Goal: Feedback & Contribution: Submit feedback/report problem

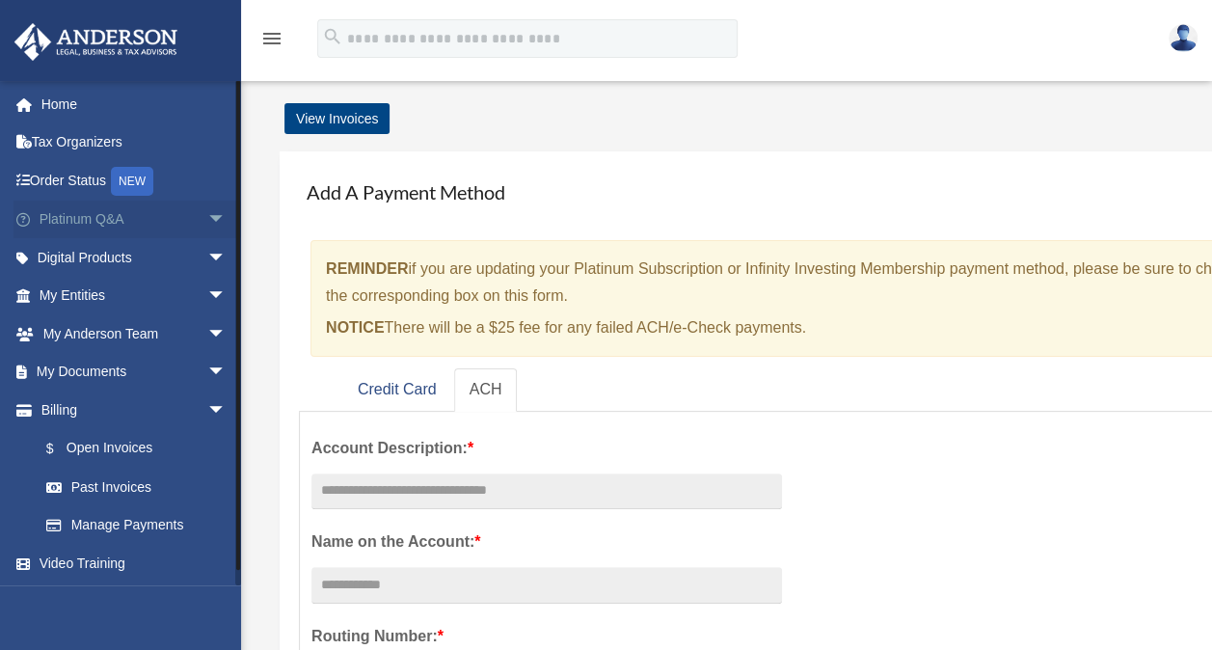
click at [207, 219] on span "arrow_drop_down" at bounding box center [226, 220] width 39 height 40
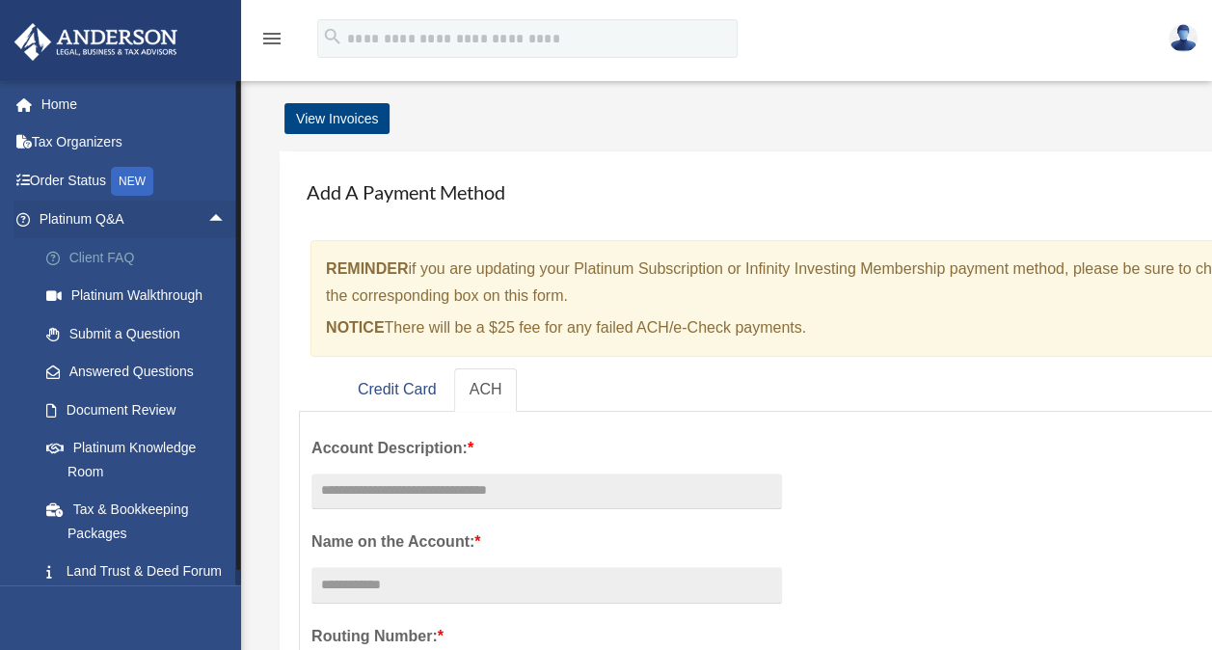
click at [102, 253] on link "Client FAQ" at bounding box center [141, 257] width 228 height 39
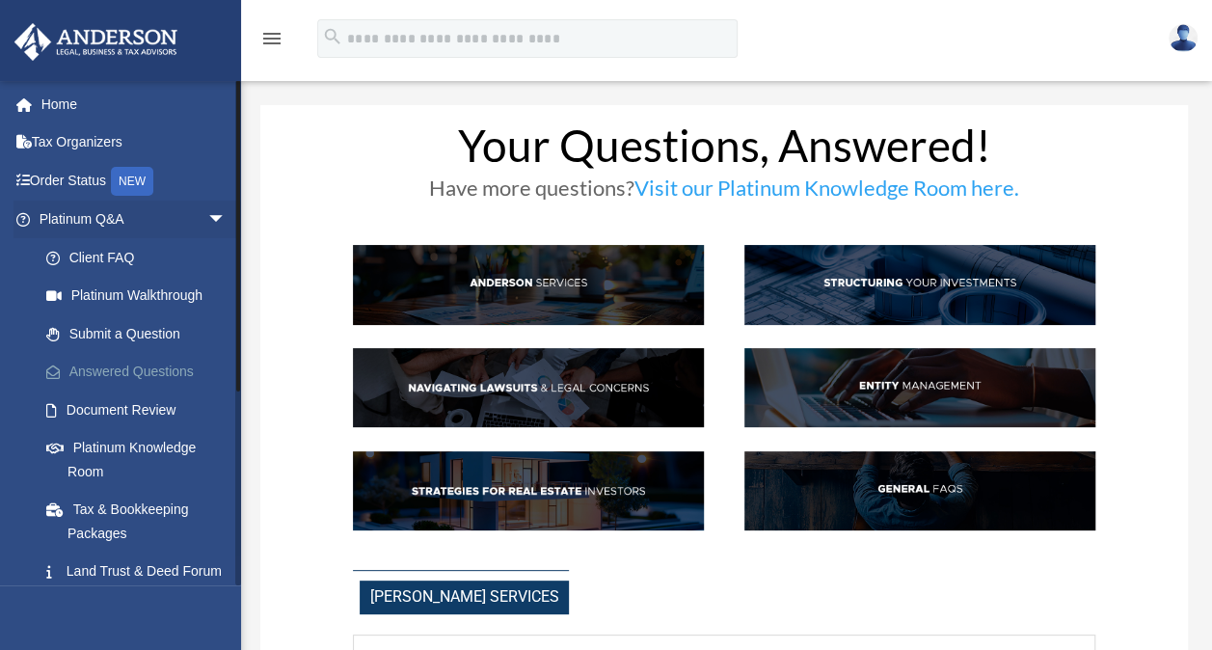
click at [175, 368] on link "Answered Questions" at bounding box center [141, 372] width 228 height 39
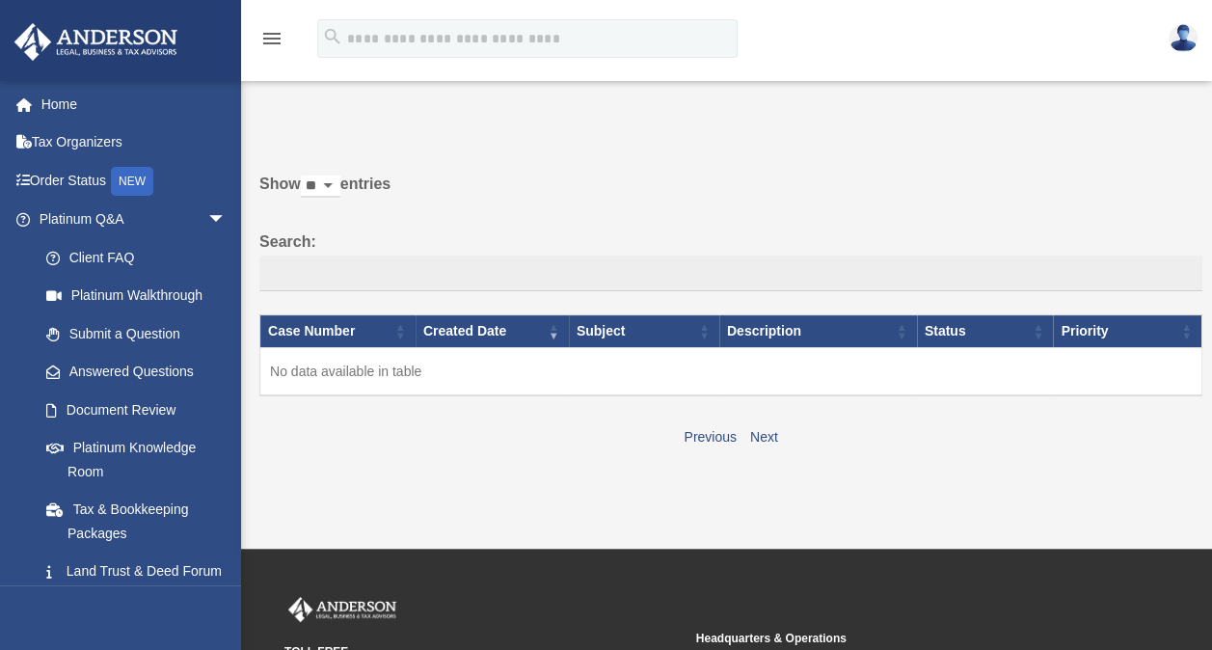
click at [148, 444] on link "Platinum Knowledge Room" at bounding box center [136, 460] width 219 height 62
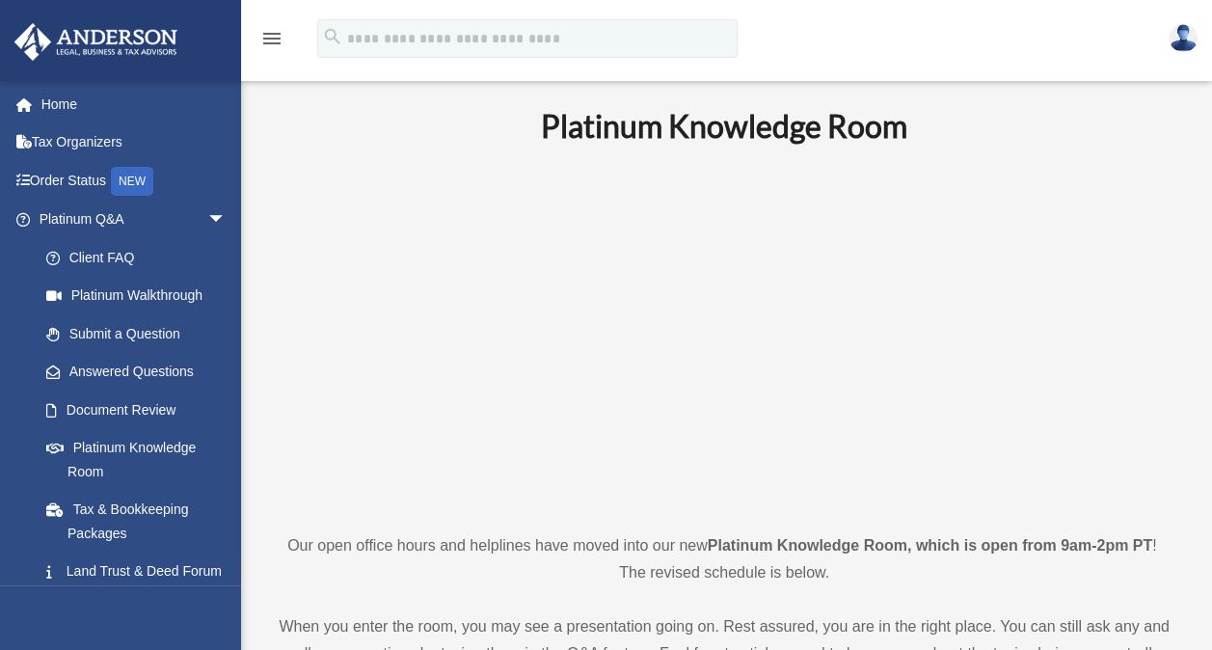
click at [1189, 37] on img at bounding box center [1182, 38] width 29 height 28
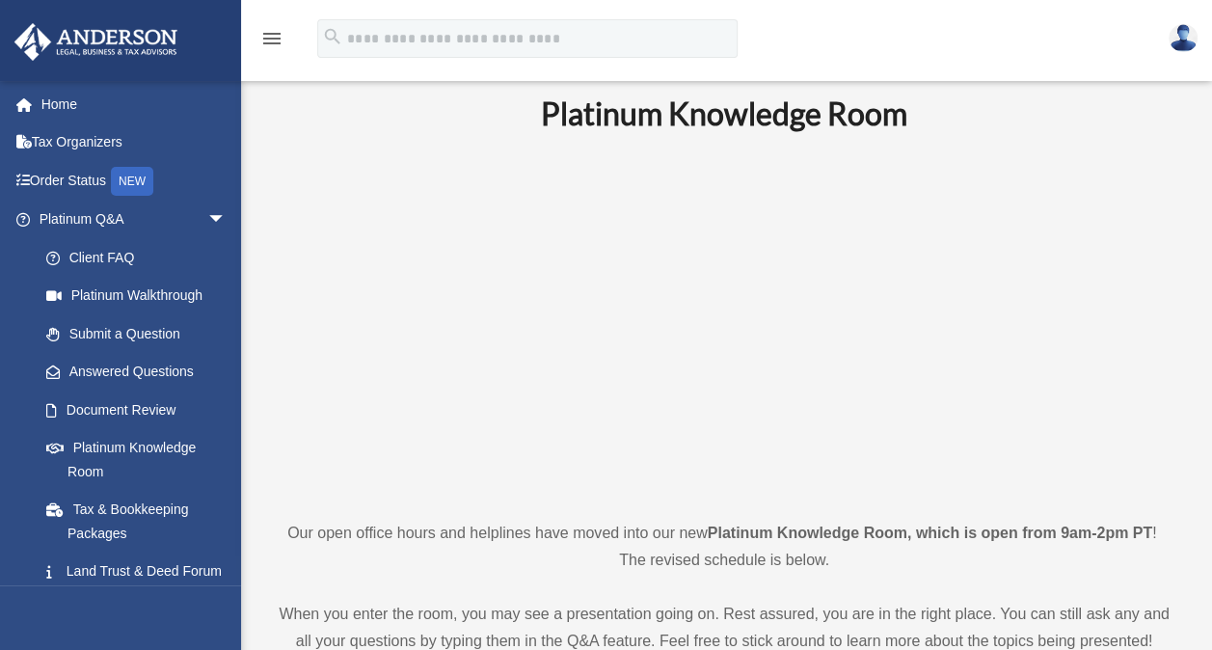
scroll to position [12, 0]
click at [327, 370] on p at bounding box center [724, 326] width 898 height 334
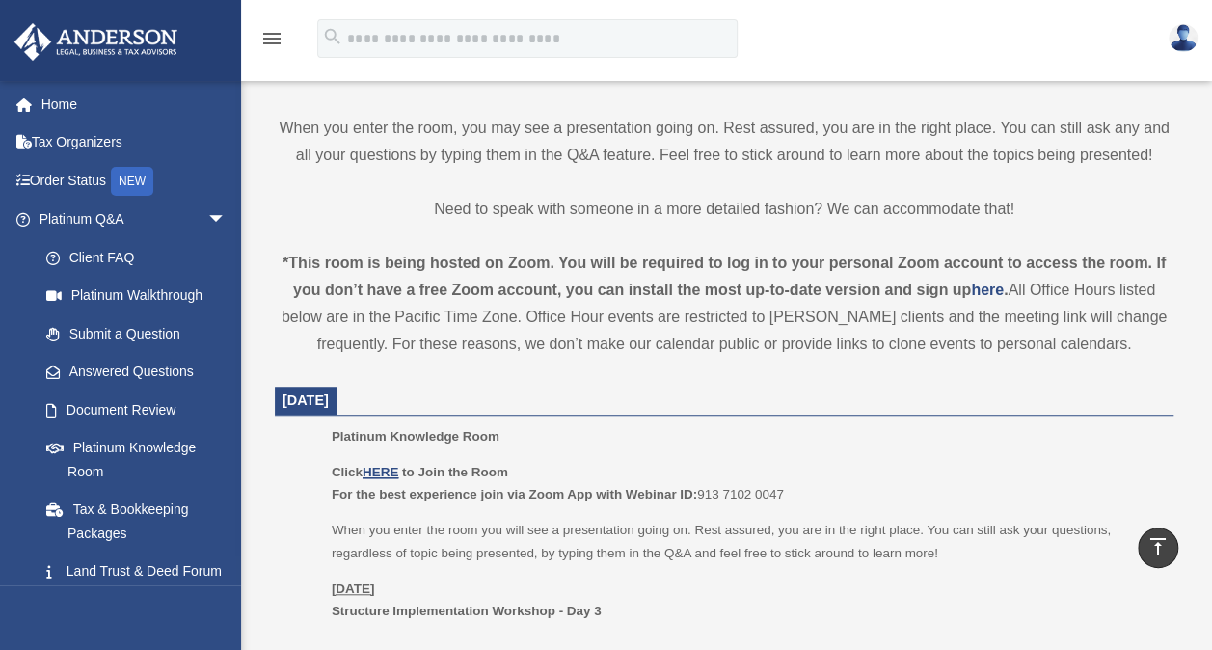
scroll to position [425, 0]
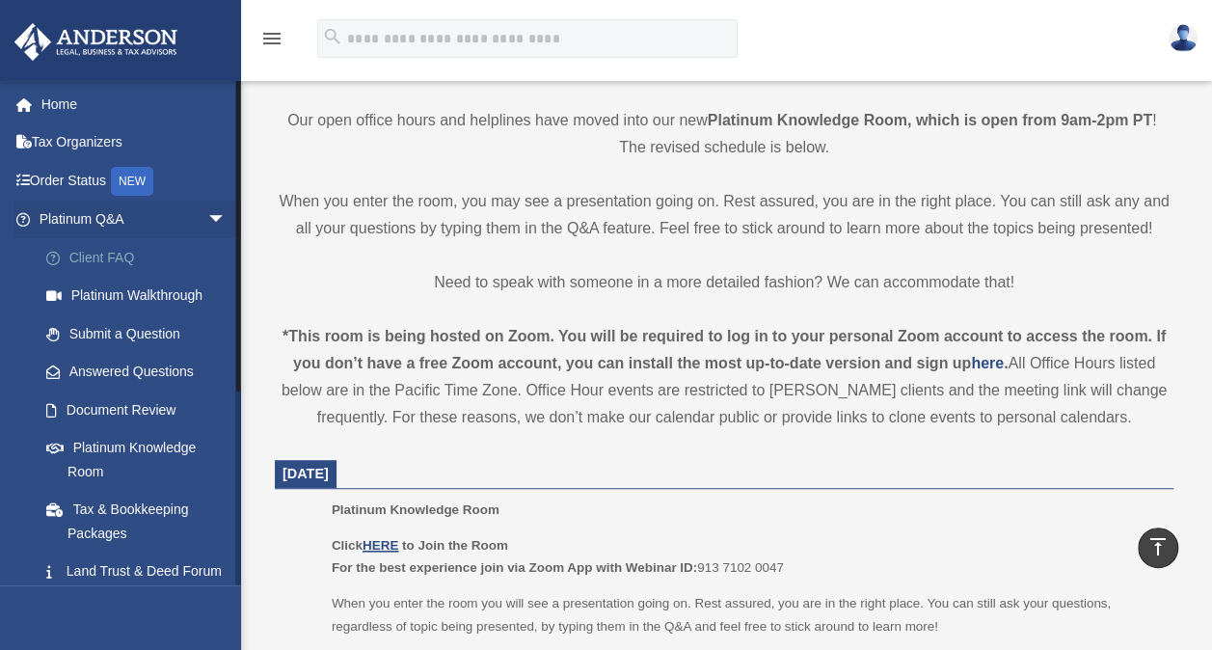
click at [116, 256] on link "Client FAQ" at bounding box center [141, 257] width 228 height 39
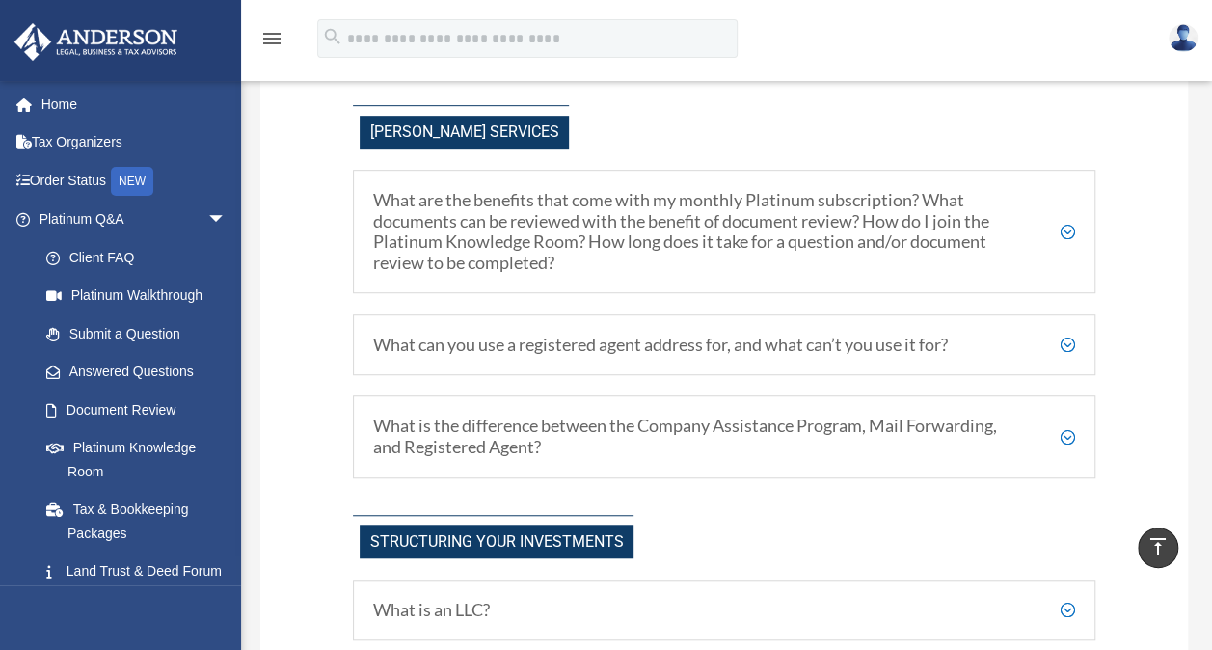
scroll to position [462, 0]
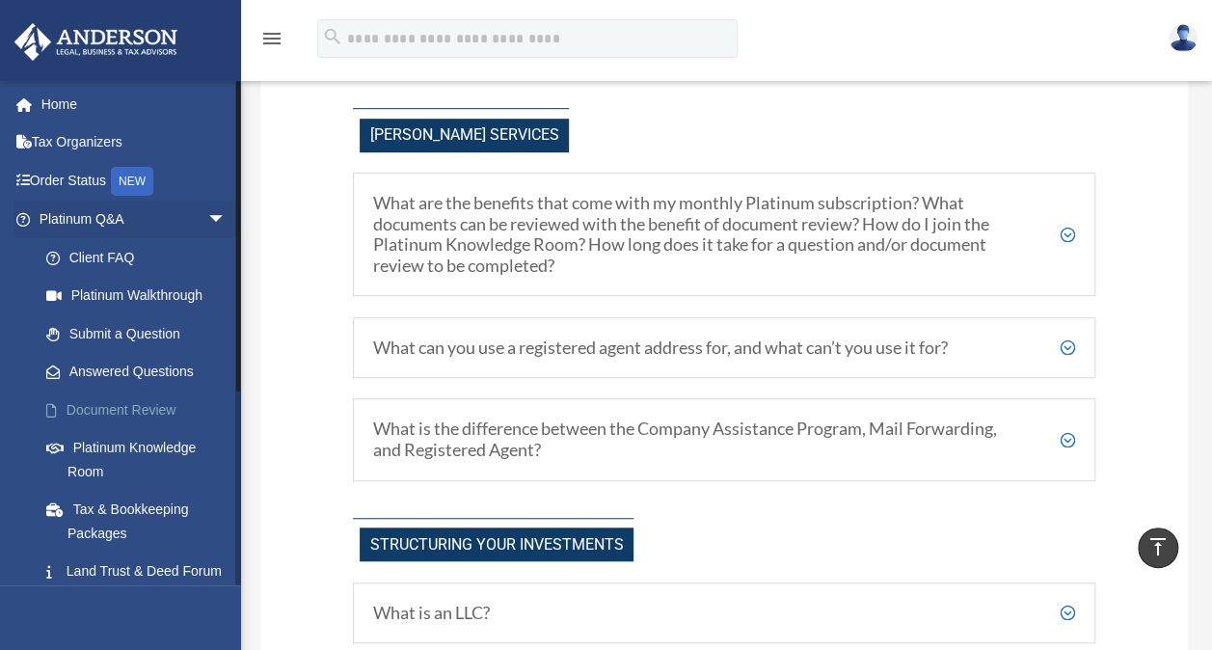
click at [156, 406] on link "Document Review" at bounding box center [141, 409] width 228 height 39
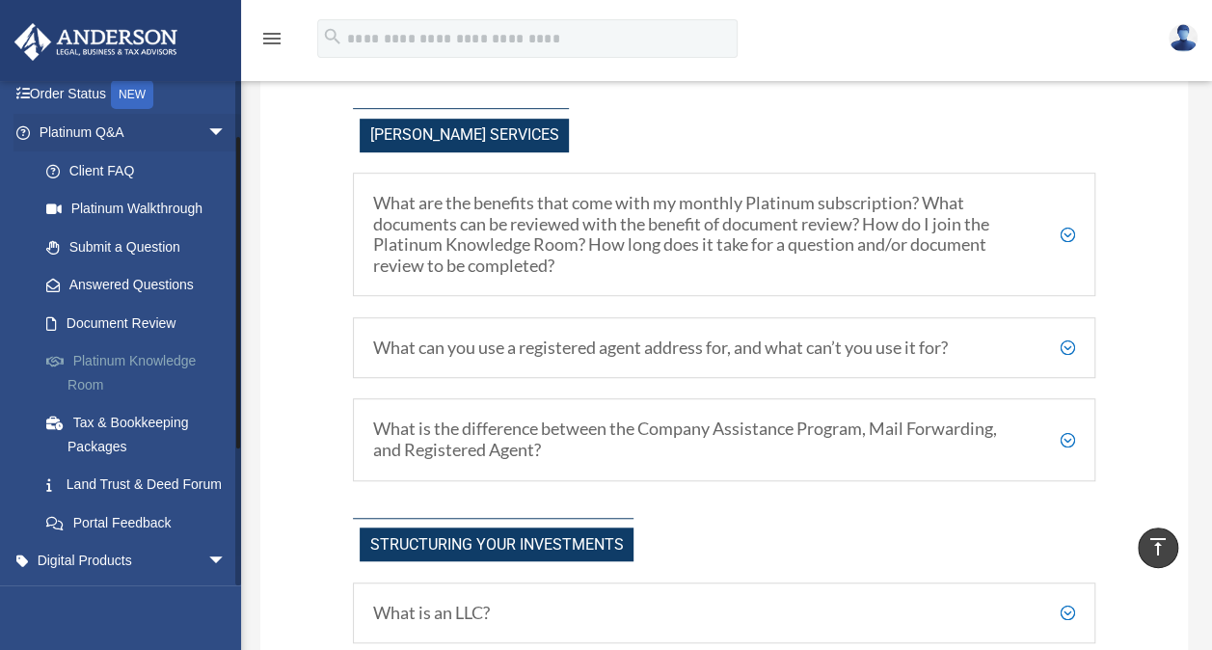
scroll to position [89, 0]
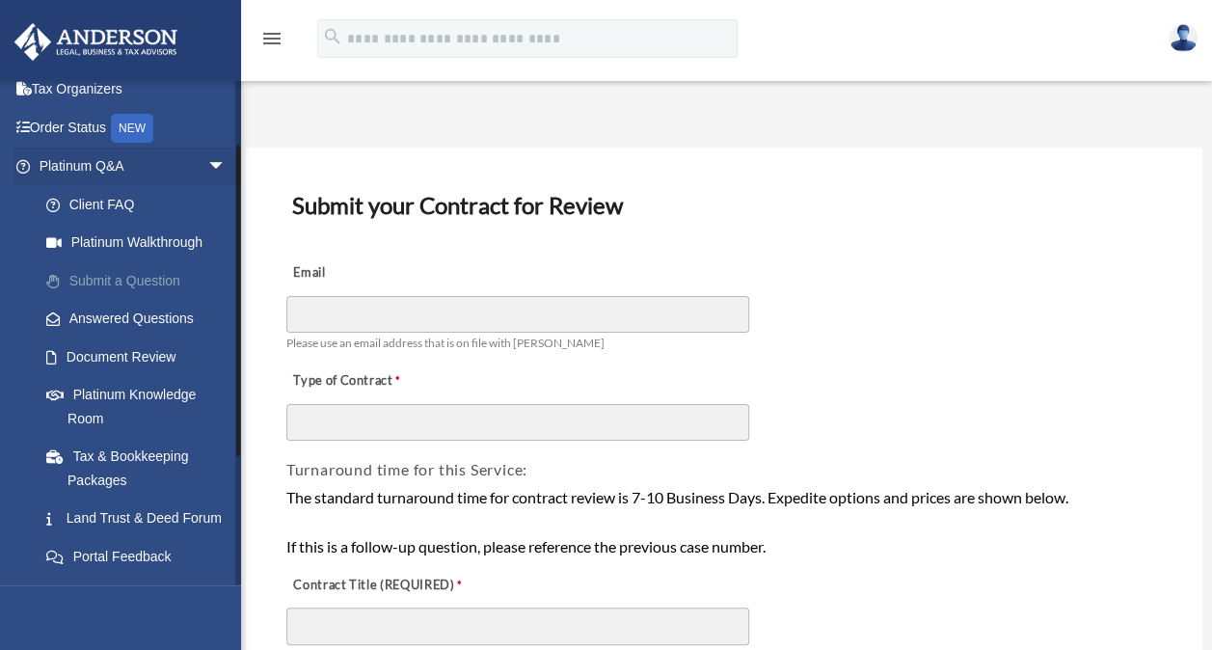
scroll to position [159, 0]
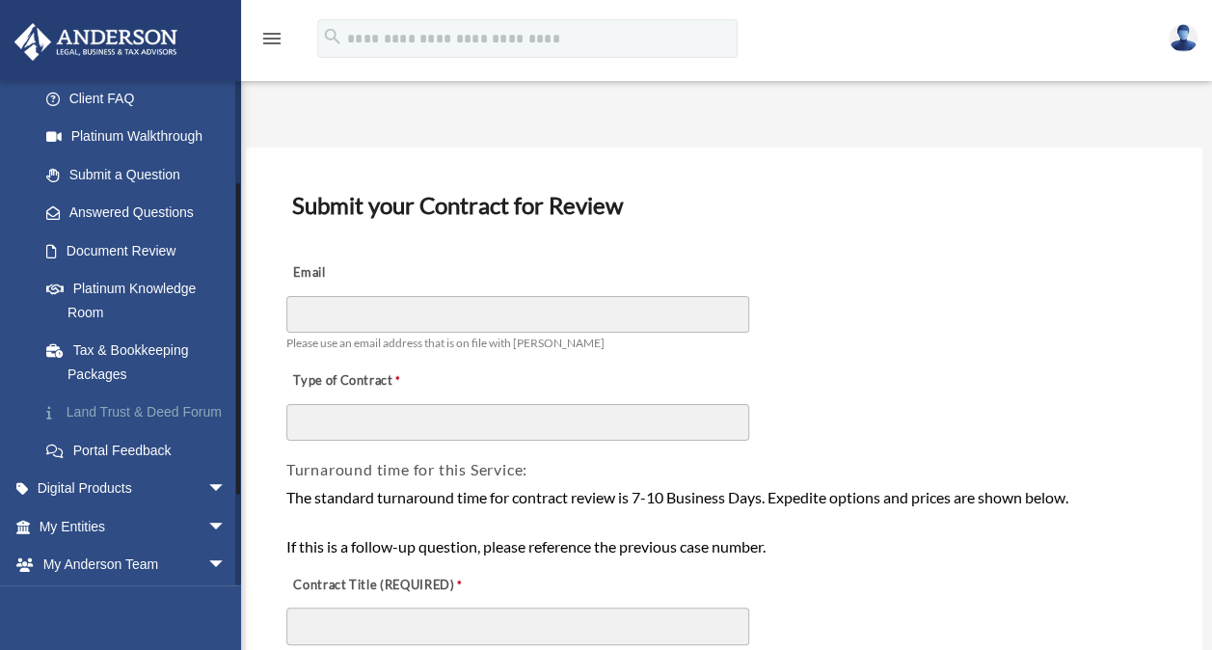
click at [151, 410] on link "Land Trust & Deed Forum" at bounding box center [141, 412] width 228 height 39
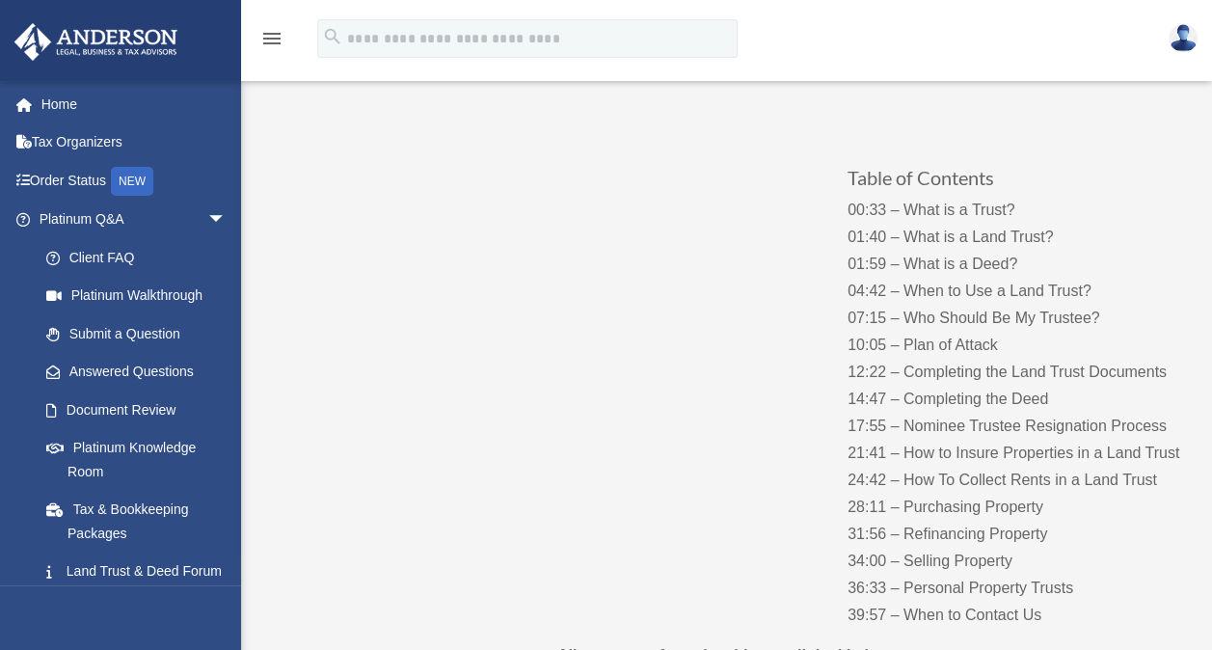
scroll to position [134, 0]
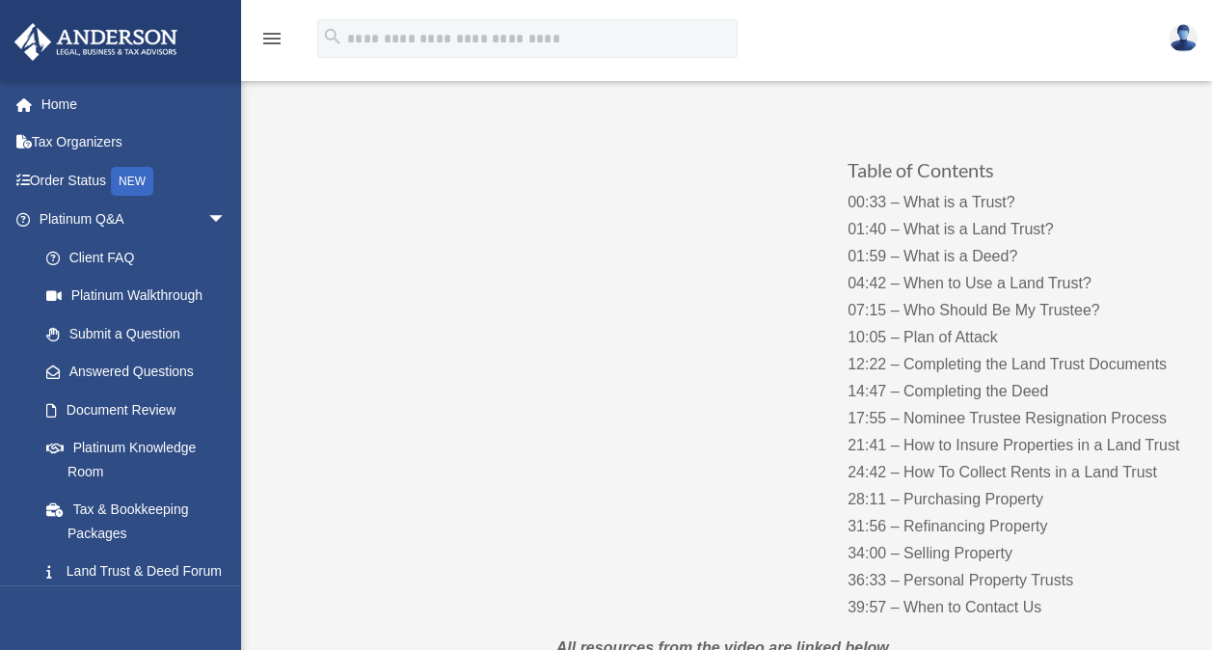
click at [731, 600] on div "Table of Contents 00:33 – What is a Trust? 01:40 – What is a Land Trust? 01:59 …" at bounding box center [723, 369] width 927 height 540
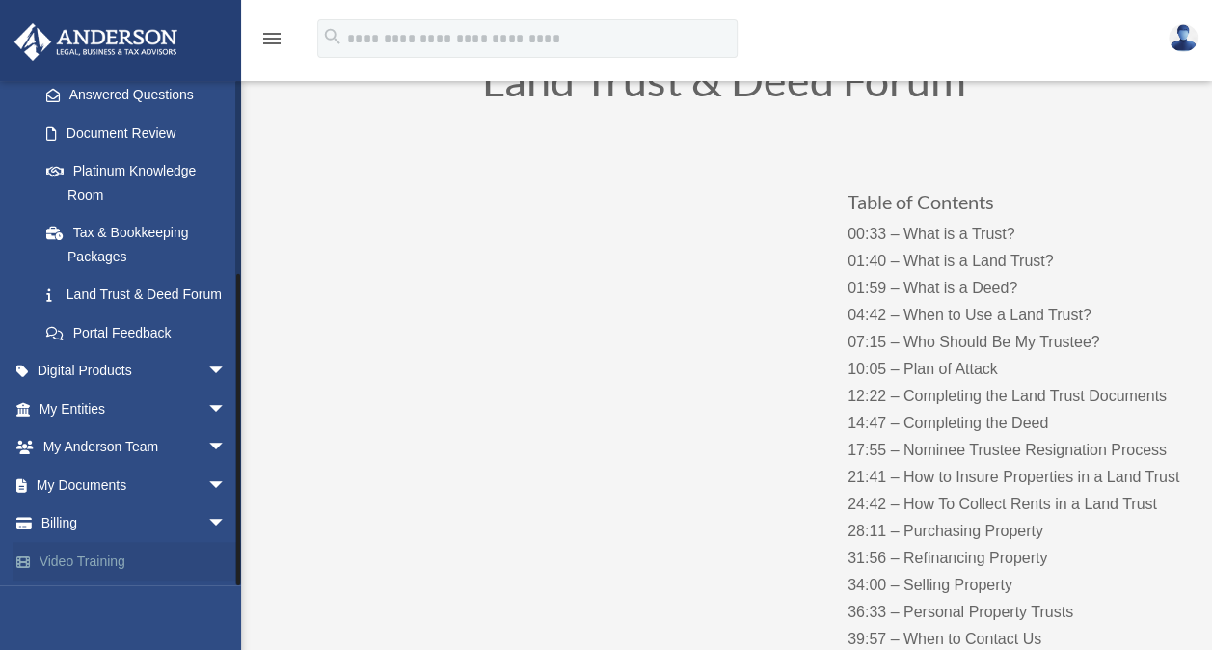
scroll to position [107, 0]
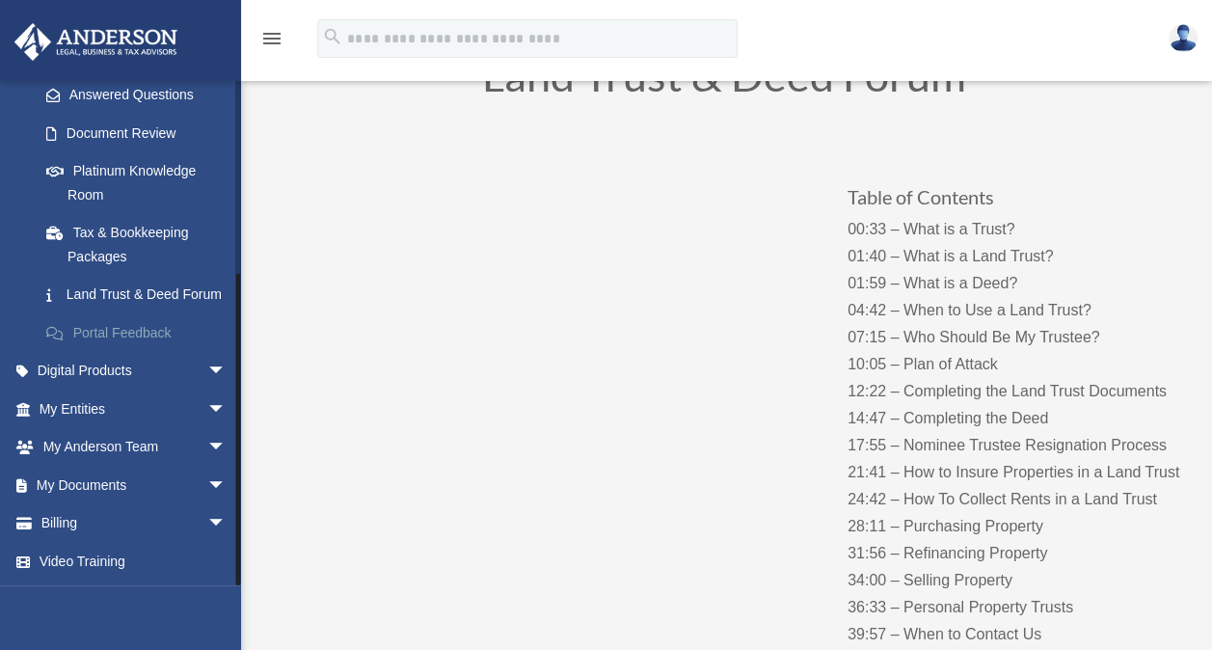
click at [121, 332] on link "Portal Feedback" at bounding box center [141, 332] width 228 height 39
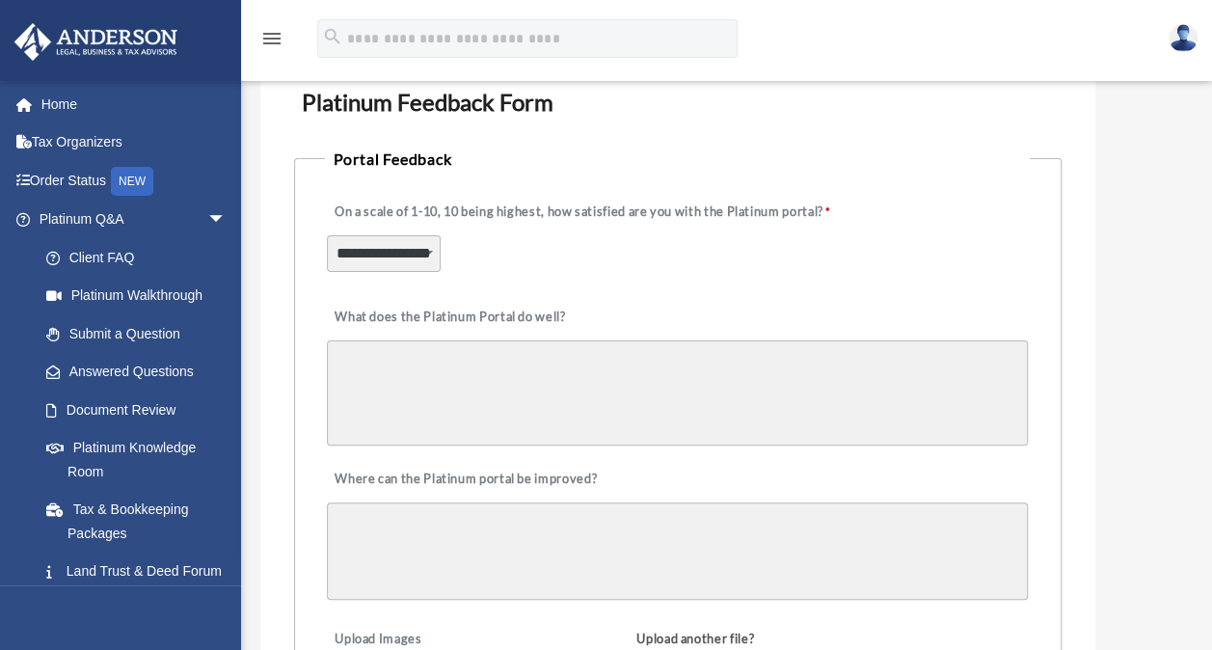
scroll to position [114, 0]
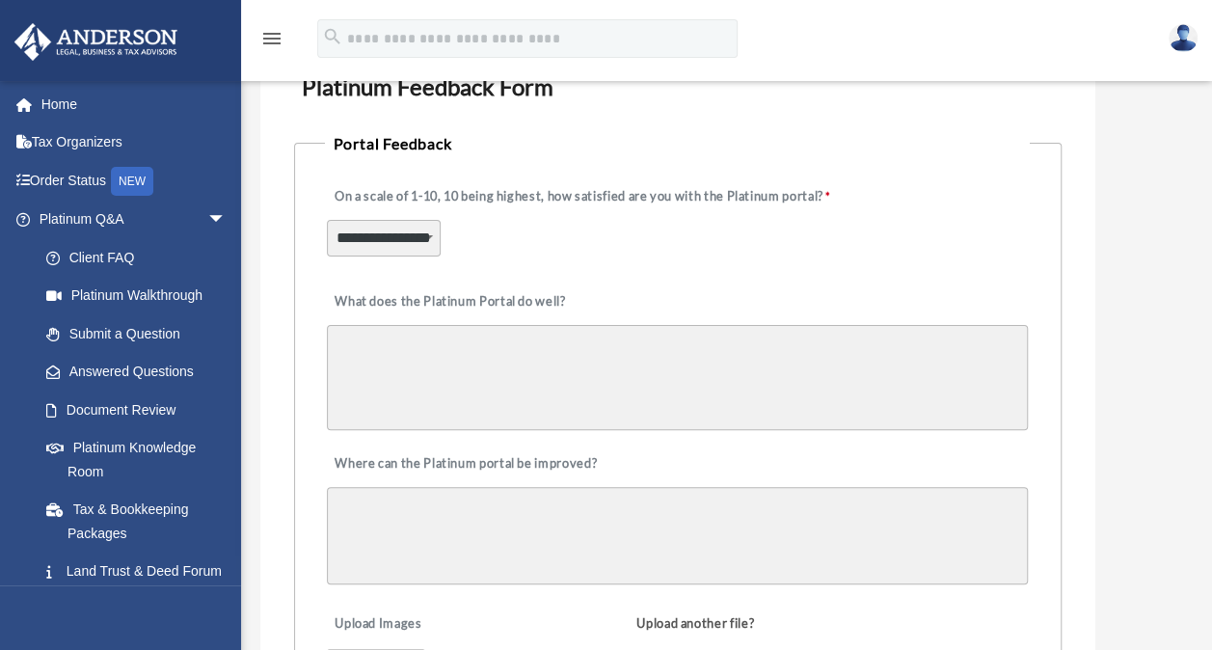
click at [427, 234] on select "**********" at bounding box center [384, 238] width 114 height 37
select select "******"
click at [327, 220] on select "**********" at bounding box center [384, 238] width 114 height 37
click at [450, 395] on textarea "What does the Platinum Portal do well?" at bounding box center [677, 377] width 701 height 105
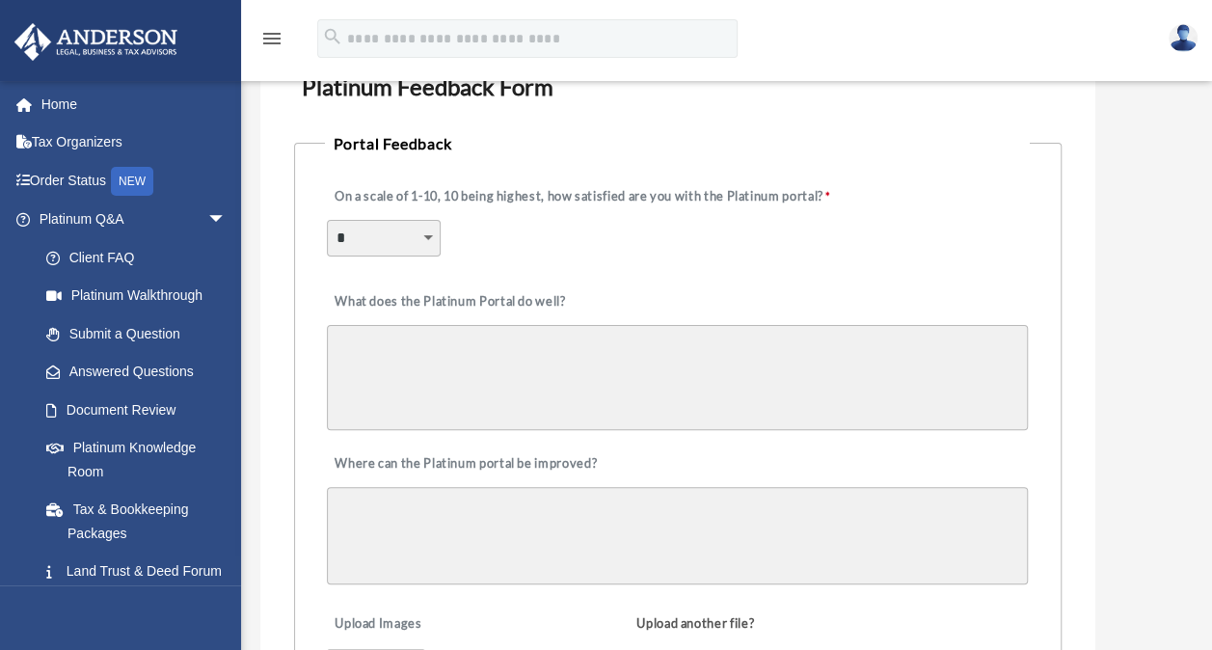
click at [450, 395] on textarea "What does the Platinum Portal do well?" at bounding box center [677, 377] width 701 height 105
click at [590, 351] on textarea "**********" at bounding box center [677, 377] width 701 height 105
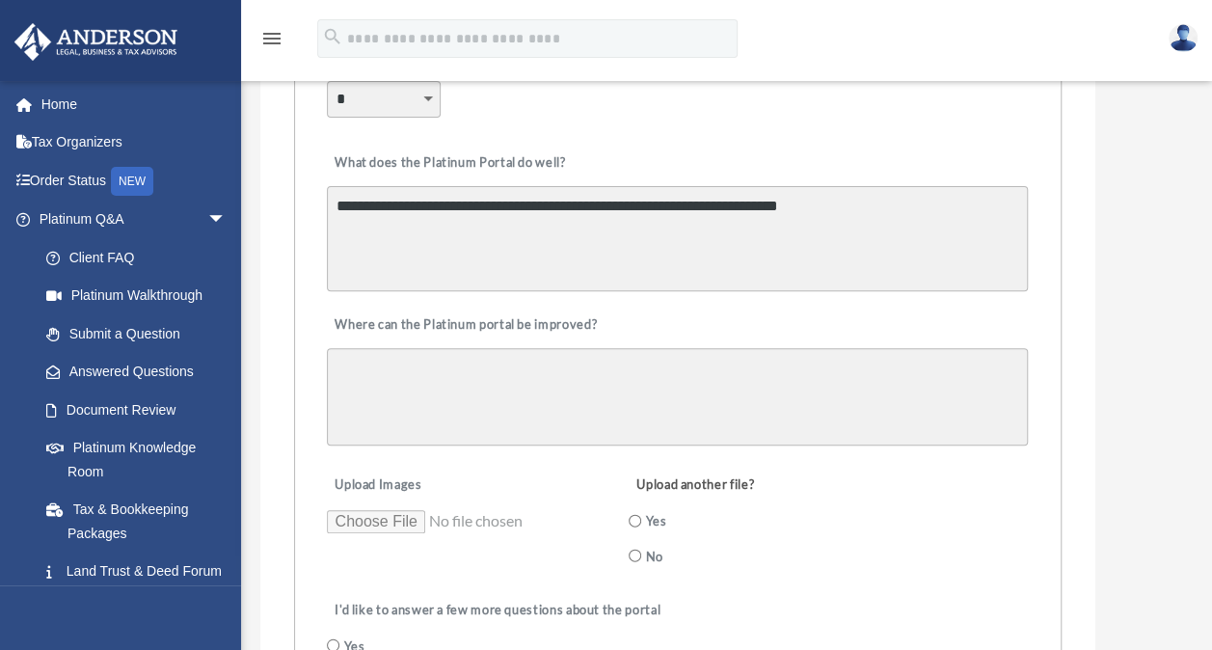
scroll to position [263, 0]
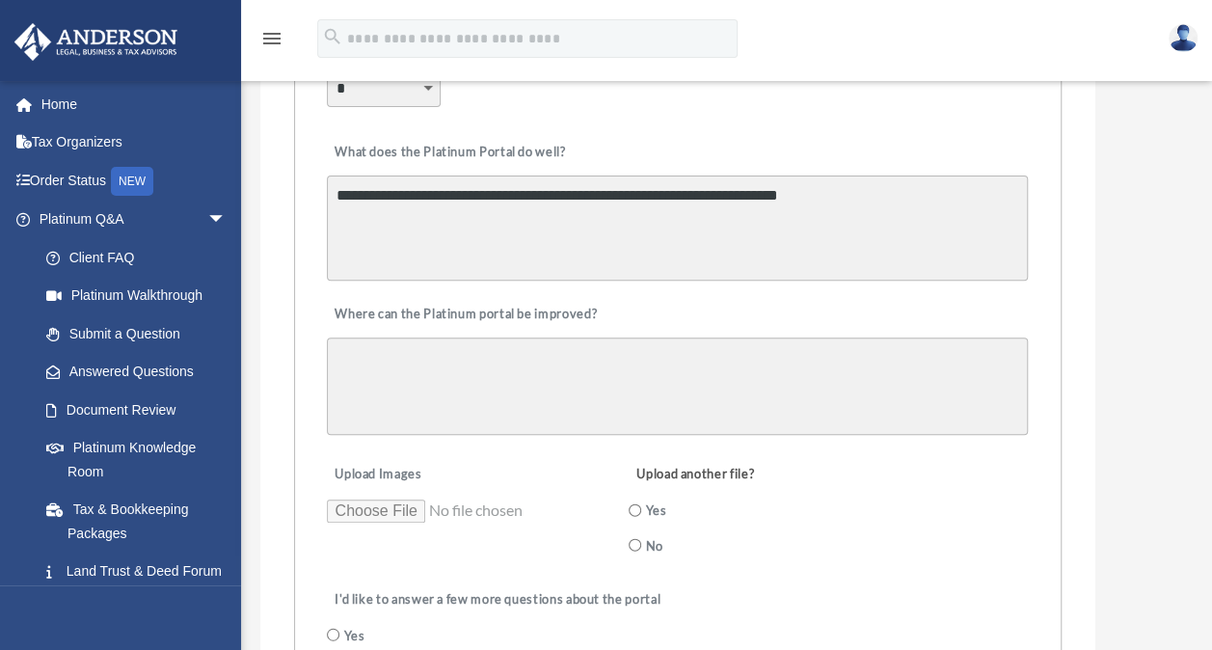
type textarea "**********"
click at [527, 389] on textarea "Where can the Platinum portal be improved?" at bounding box center [677, 385] width 701 height 97
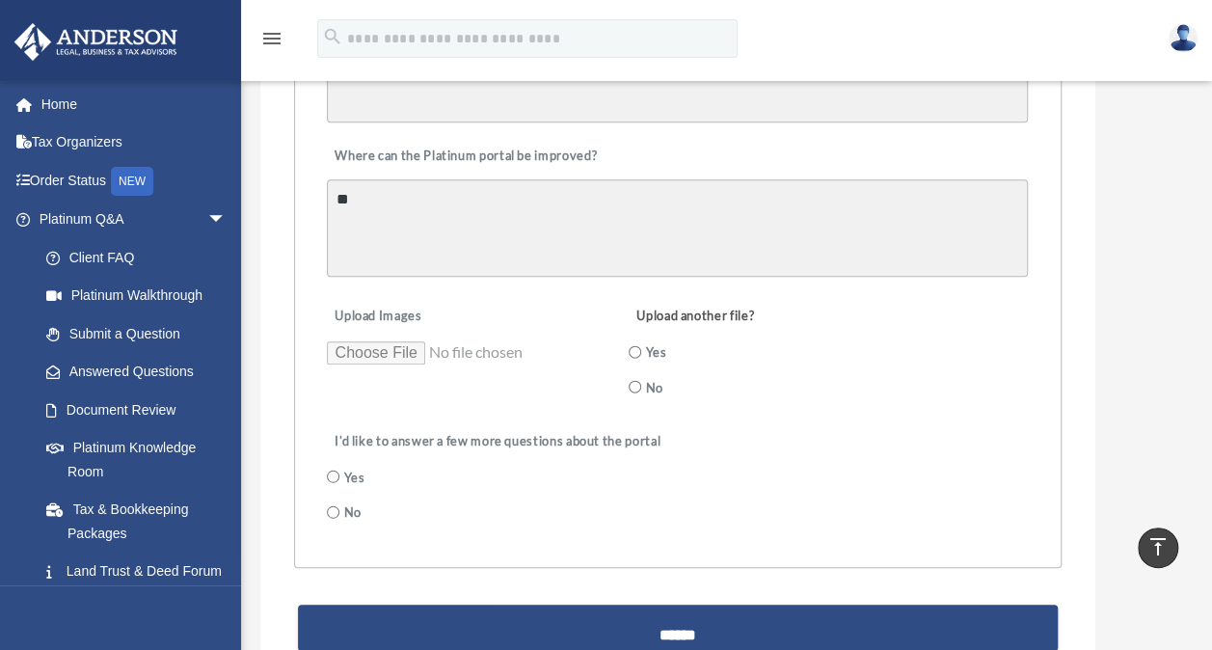
type textarea "**"
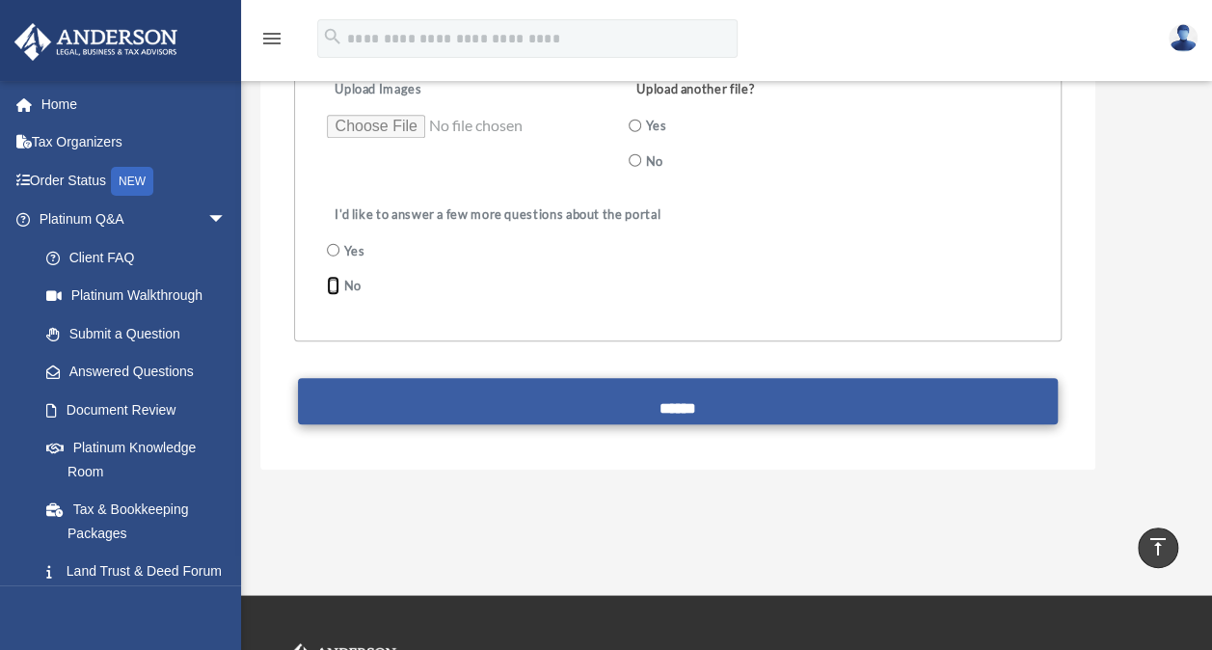
scroll to position [649, 0]
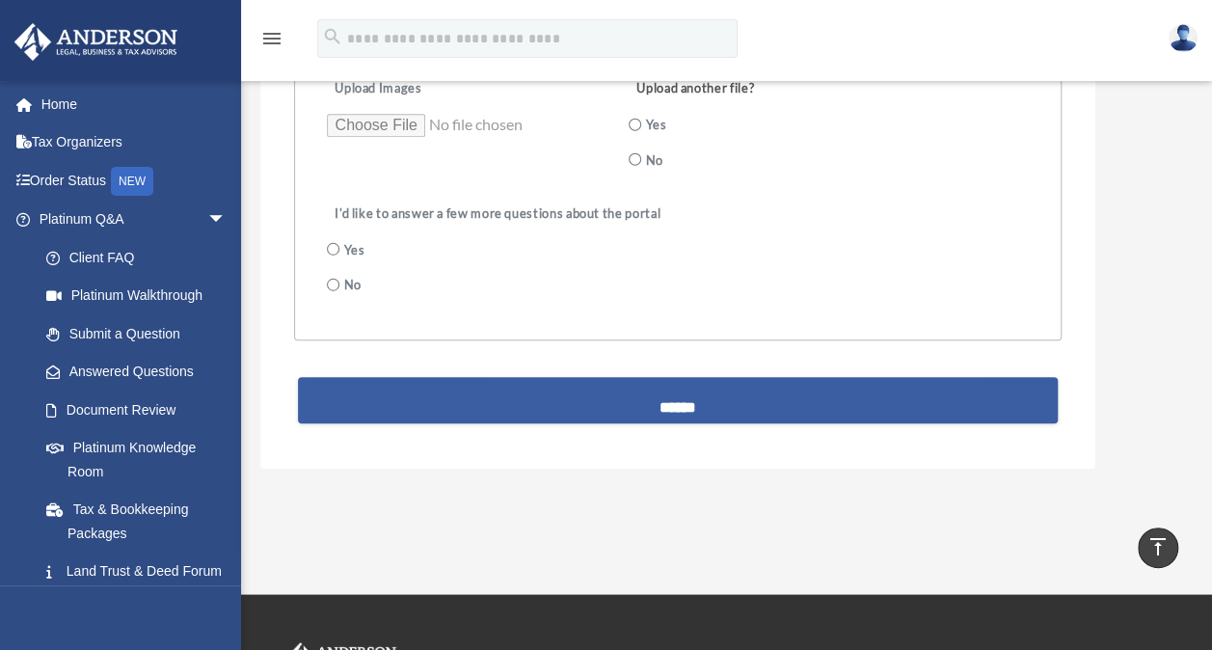
click at [637, 400] on input "******" at bounding box center [678, 400] width 760 height 46
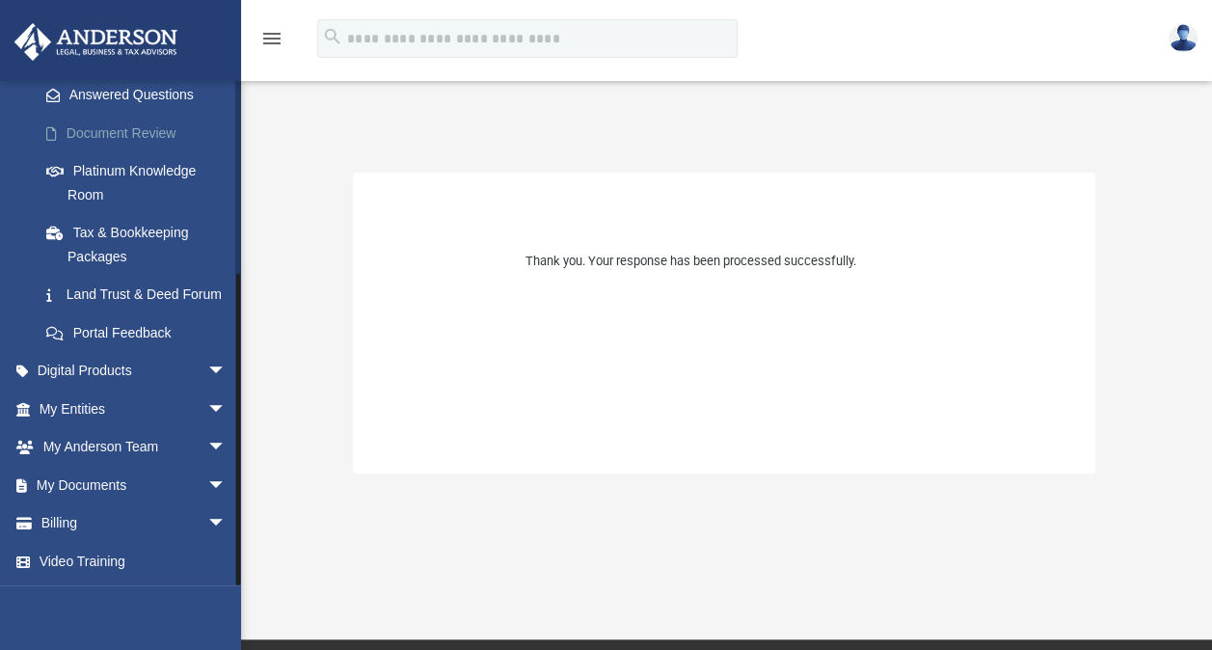
scroll to position [87, 0]
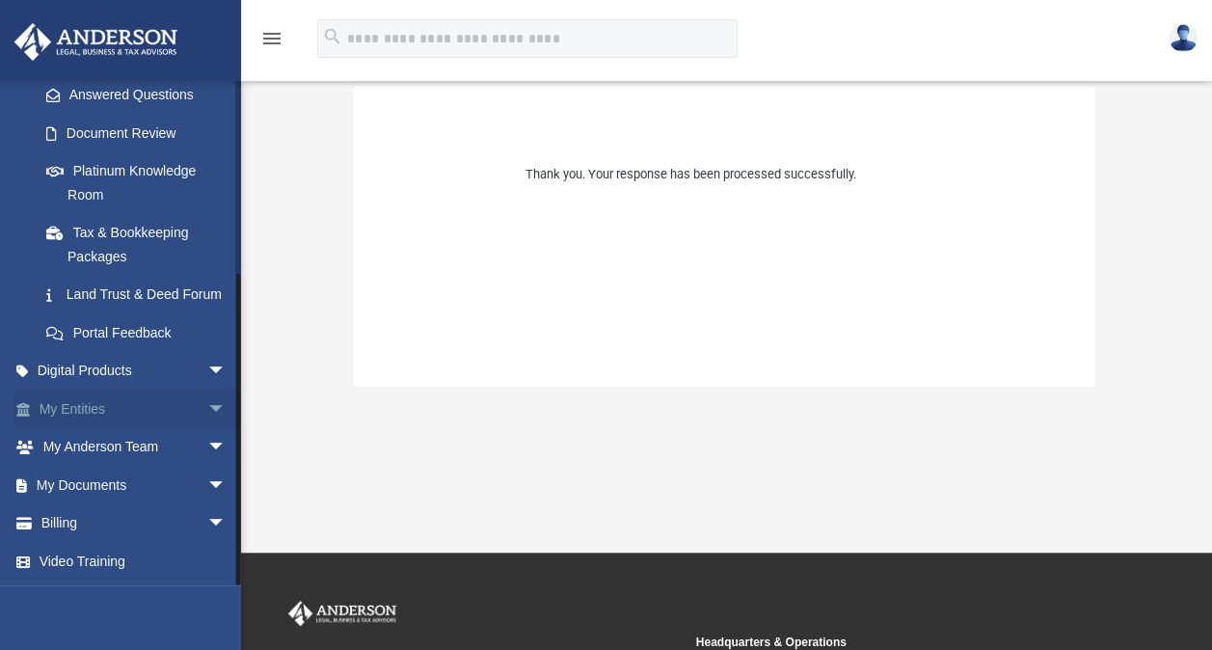
click at [207, 406] on span "arrow_drop_down" at bounding box center [226, 409] width 39 height 40
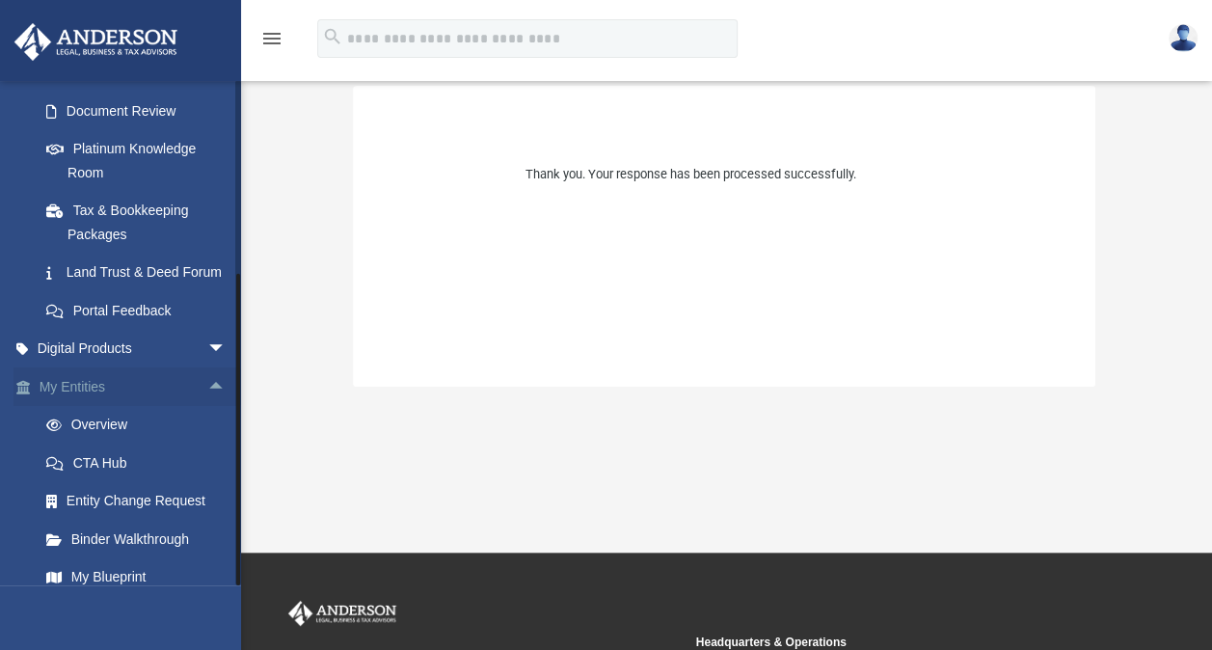
click at [207, 406] on span "arrow_drop_up" at bounding box center [226, 387] width 39 height 40
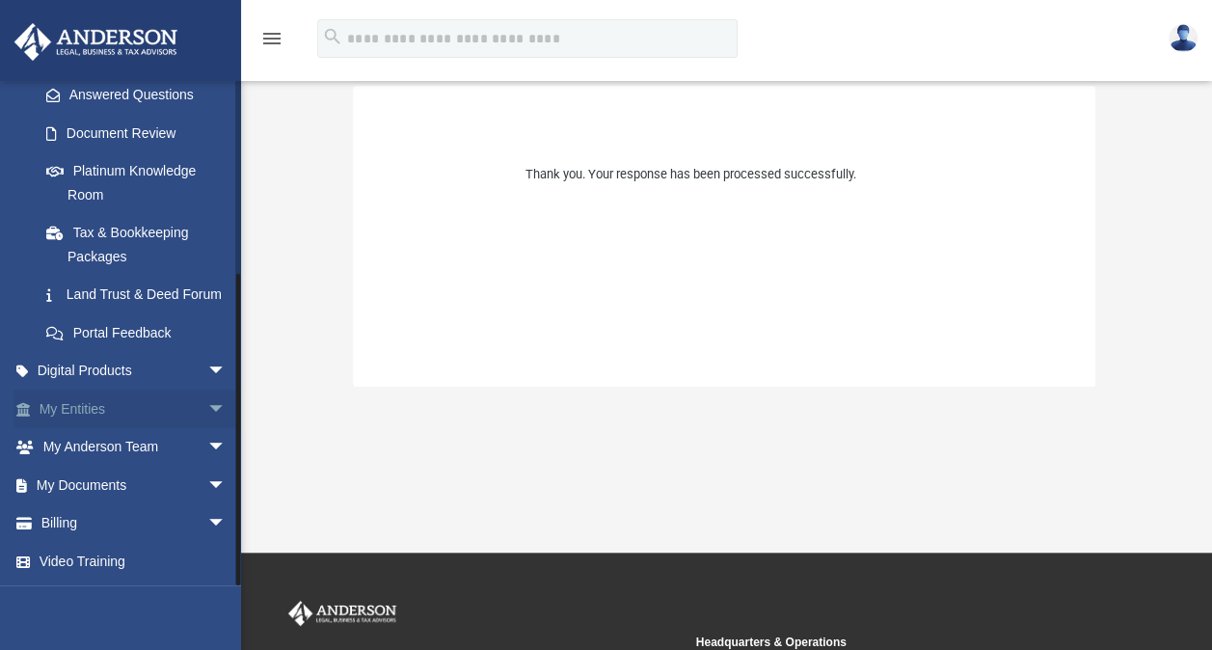
click at [207, 406] on span "arrow_drop_down" at bounding box center [226, 409] width 39 height 40
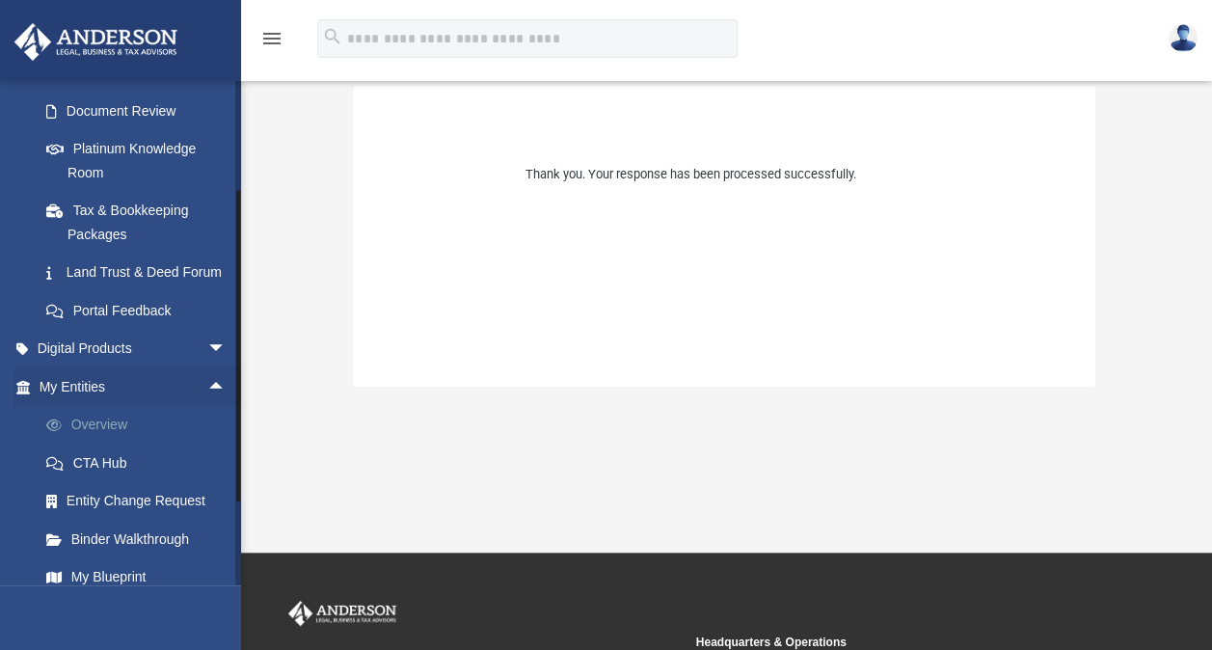
scroll to position [343, 0]
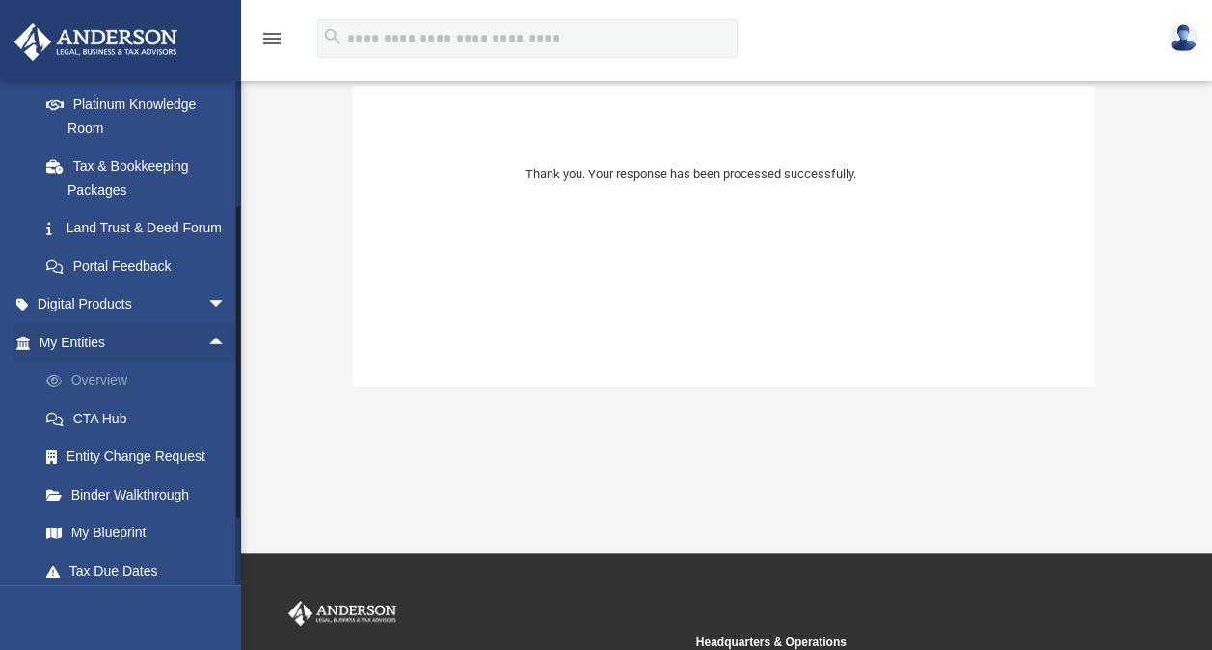
click at [117, 400] on link "Overview" at bounding box center [141, 380] width 228 height 39
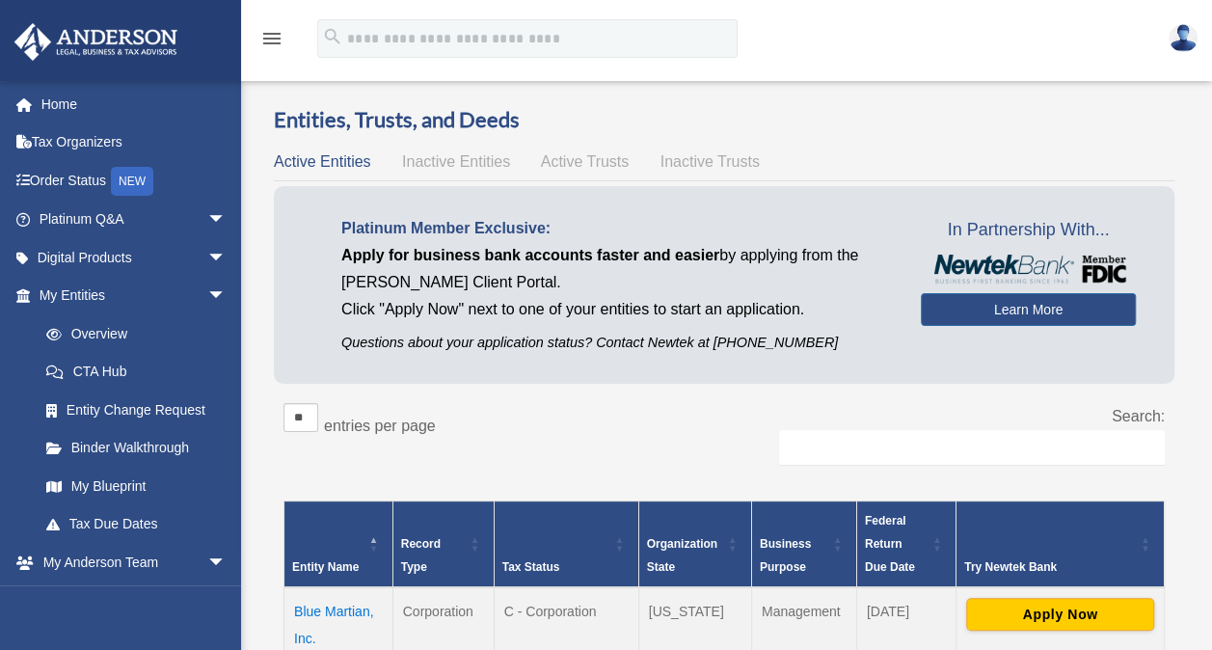
scroll to position [148, 0]
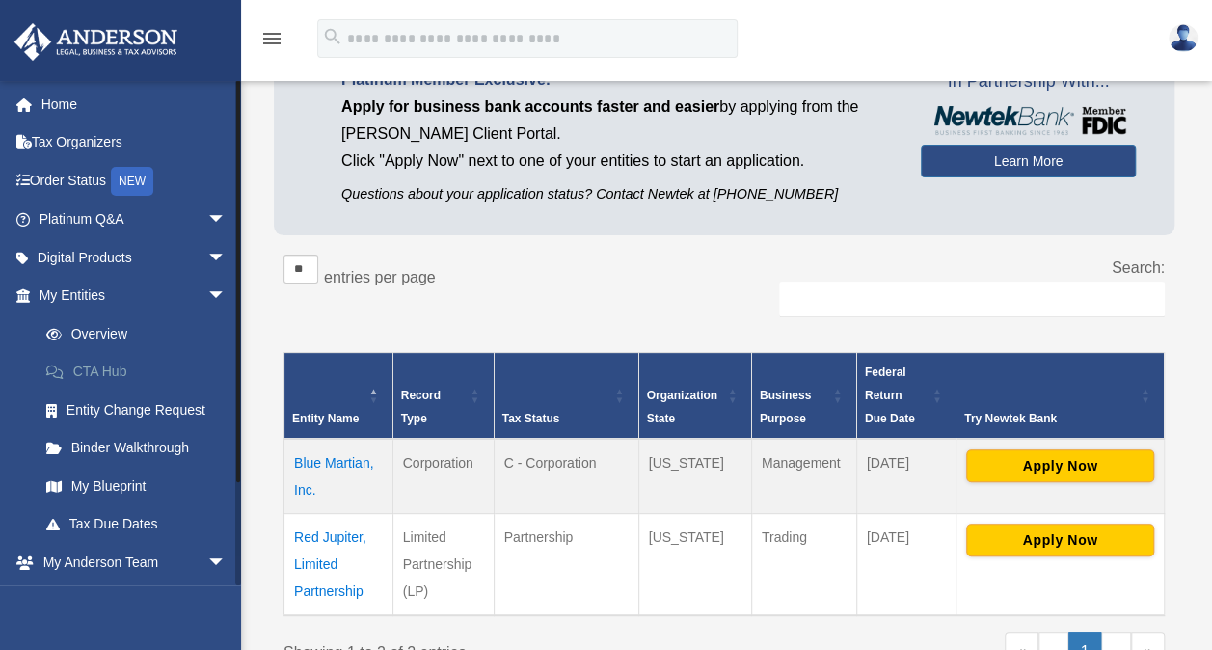
click at [117, 368] on link "CTA Hub" at bounding box center [141, 372] width 228 height 39
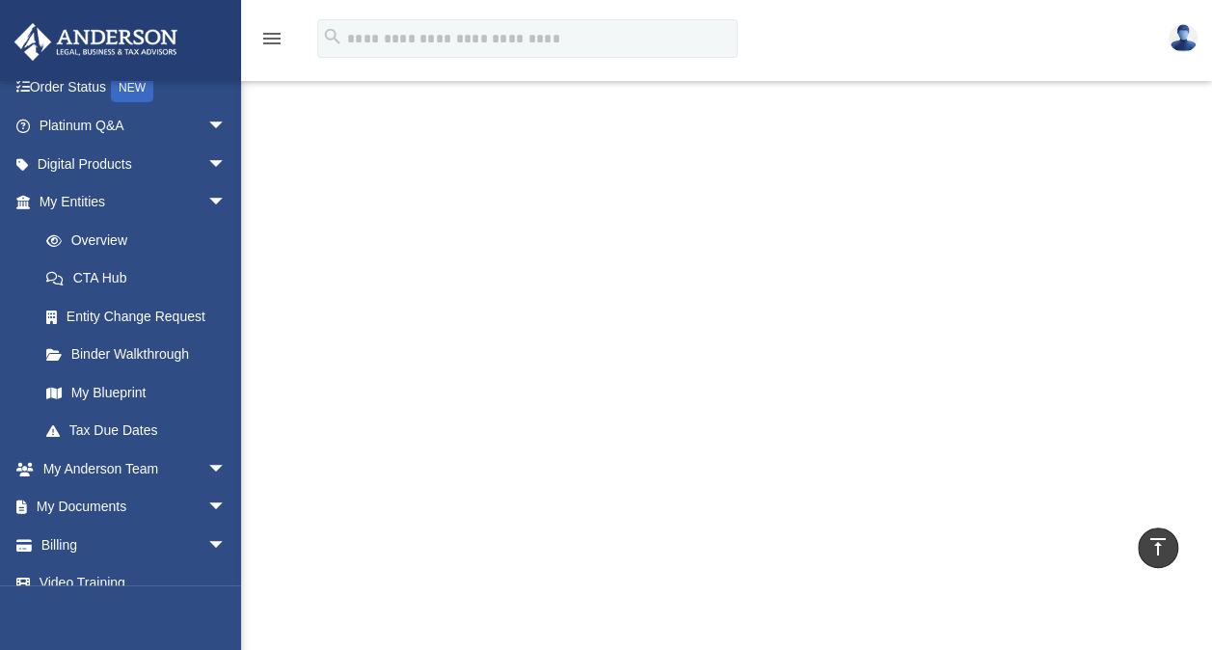
scroll to position [307, 0]
click at [274, 440] on div "Welcome to the Corporate Transparency Act Hub! Update: On March 2, 2025 , the U…" at bounding box center [726, 402] width 971 height 1157
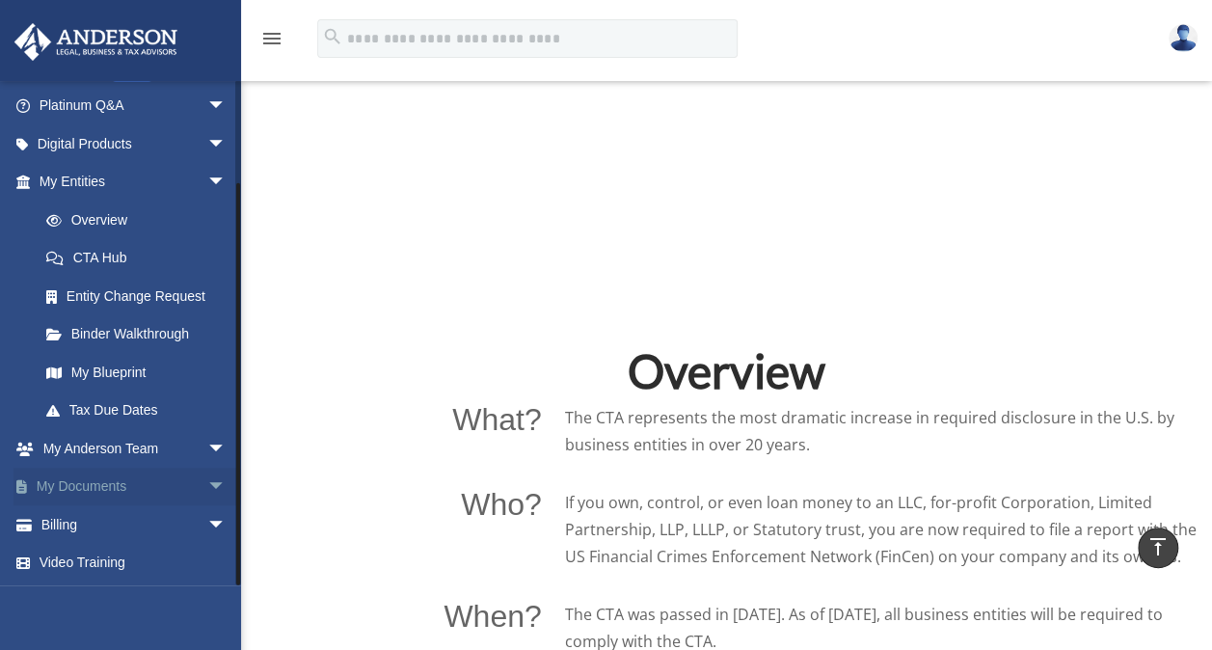
scroll to position [974, 0]
click at [86, 561] on link "Video Training" at bounding box center [134, 563] width 242 height 39
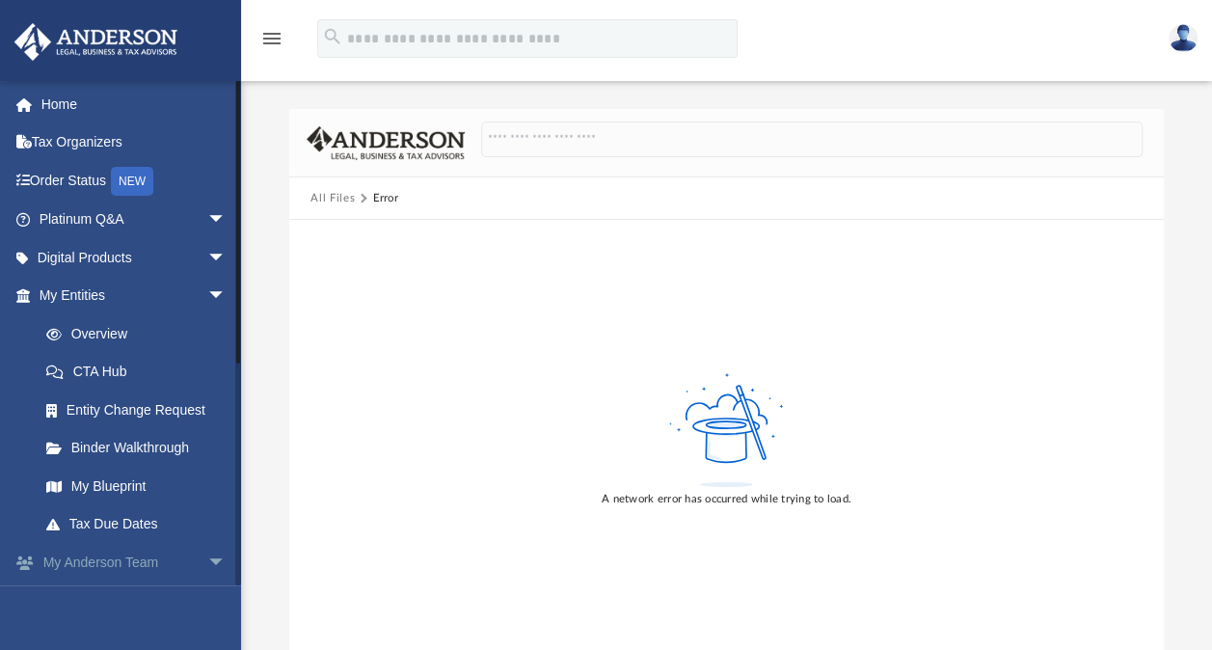
click at [207, 557] on span "arrow_drop_down" at bounding box center [226, 563] width 39 height 40
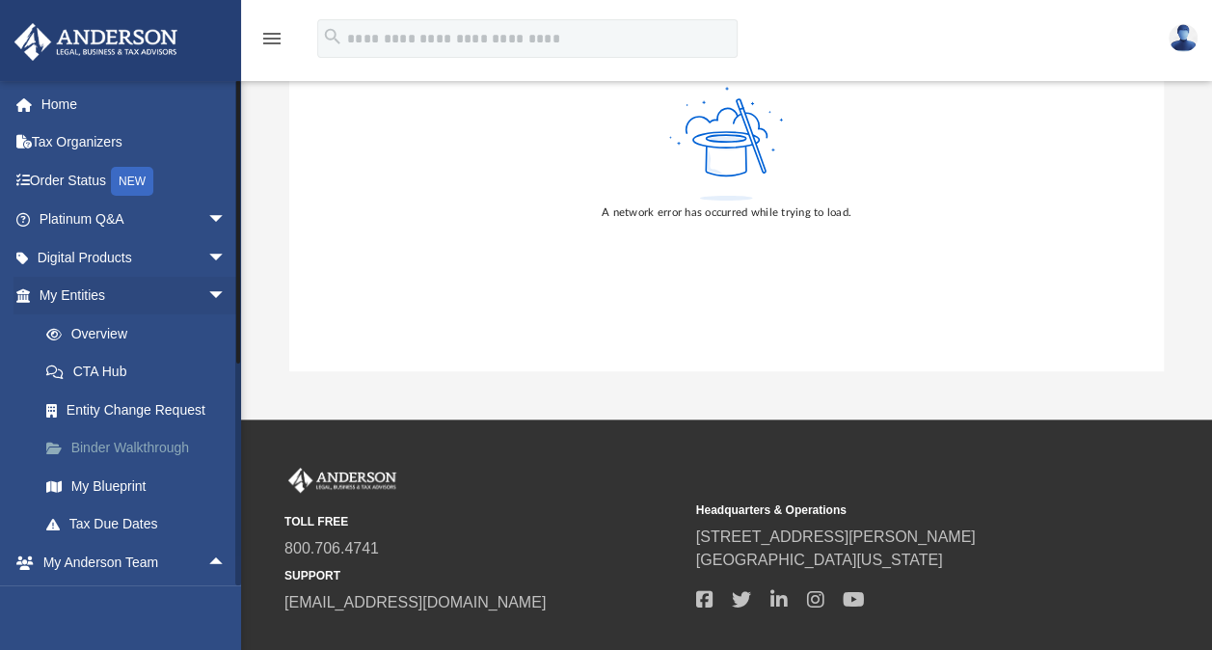
click at [173, 440] on link "Binder Walkthrough" at bounding box center [141, 448] width 228 height 39
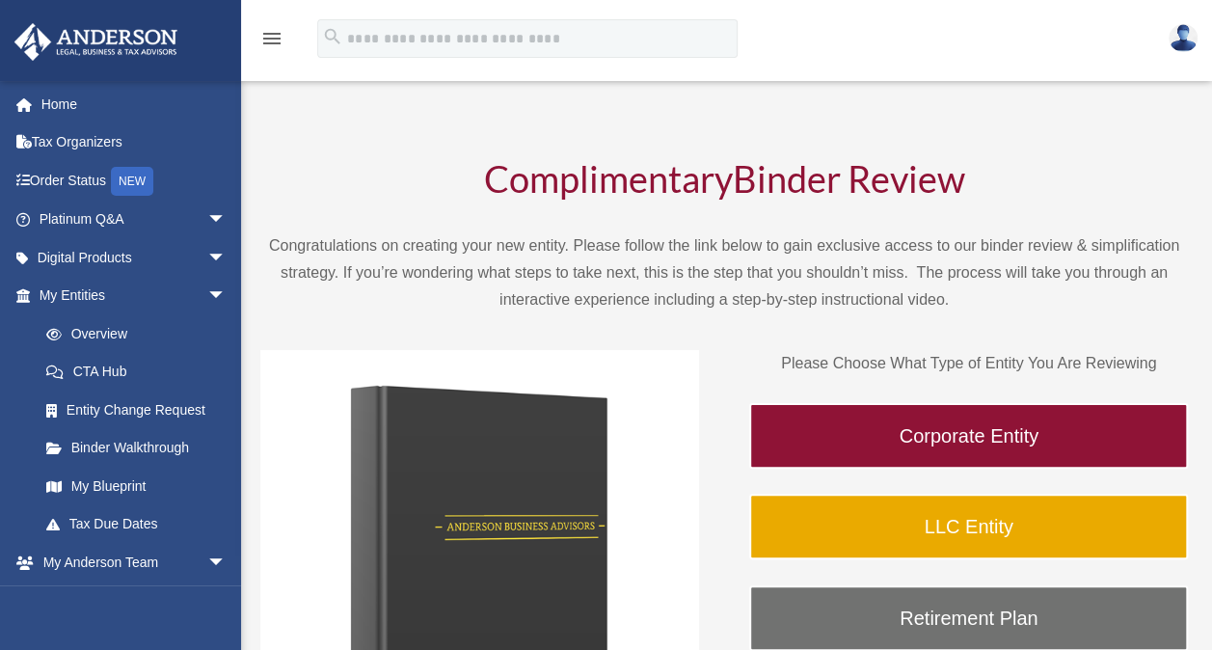
click at [361, 435] on img at bounding box center [479, 569] width 439 height 439
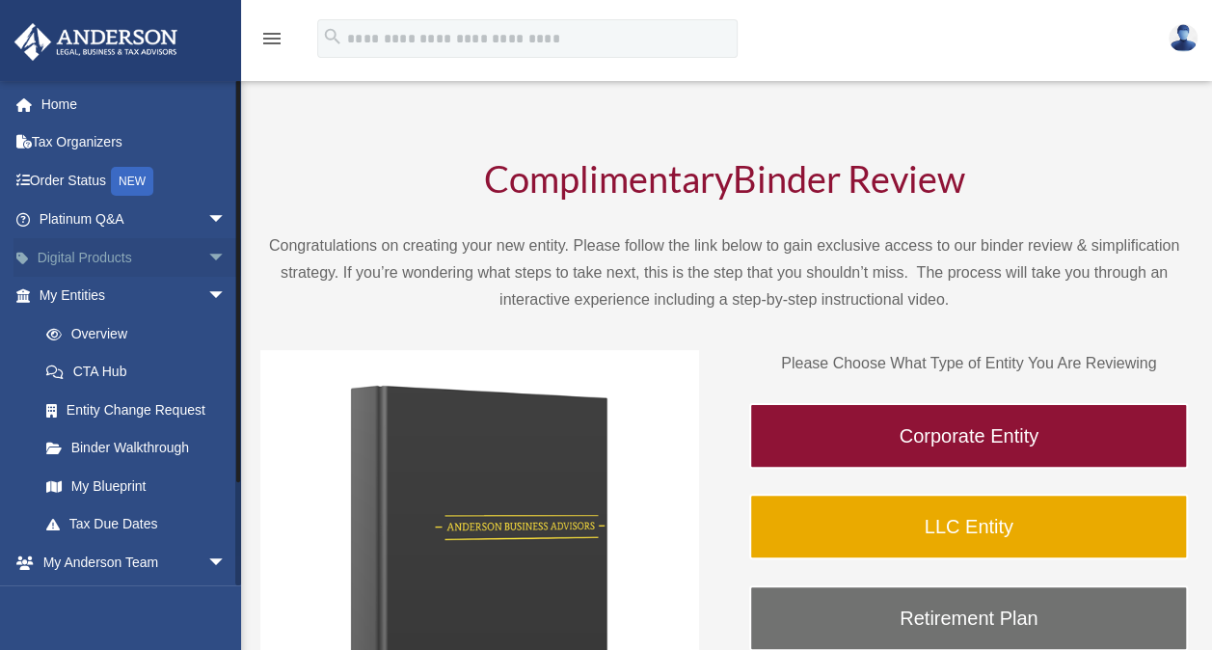
click at [207, 251] on span "arrow_drop_down" at bounding box center [226, 258] width 39 height 40
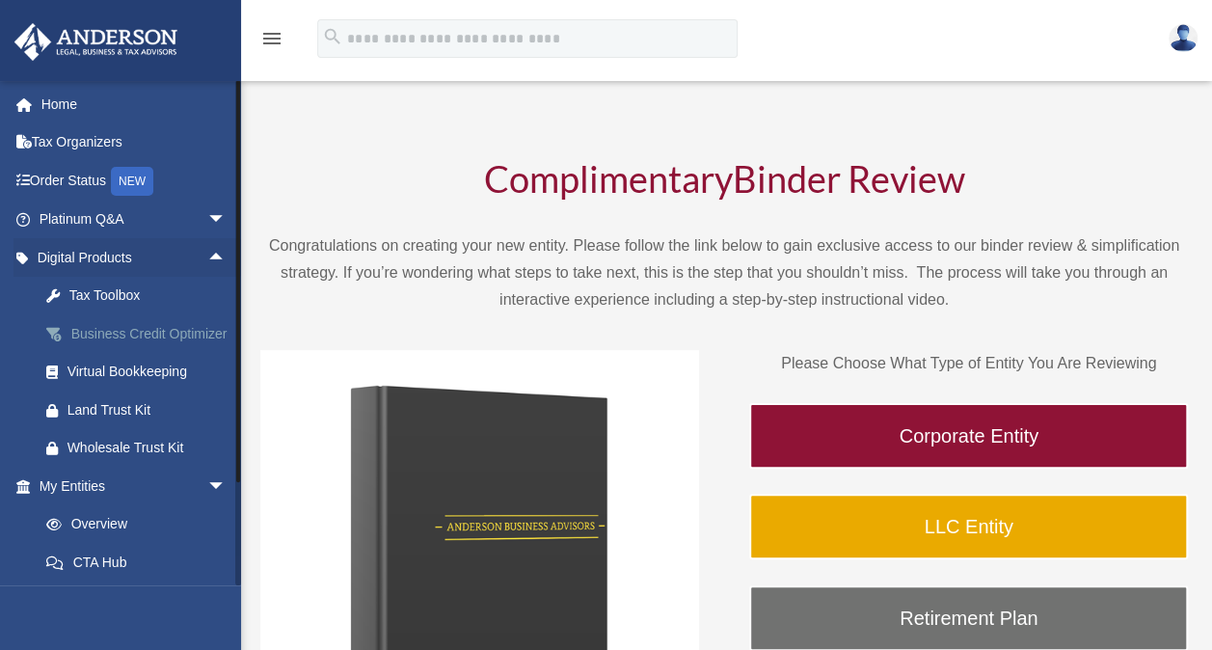
click at [142, 334] on div "Business Credit Optimizer" at bounding box center [149, 334] width 164 height 24
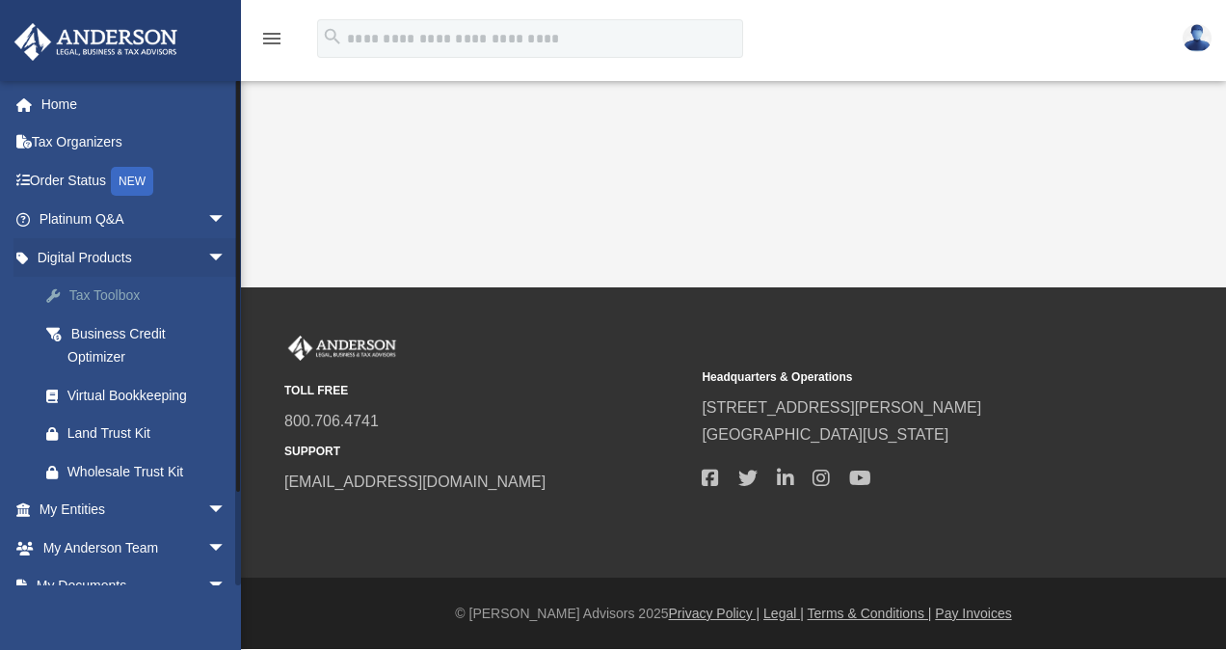
click at [117, 293] on div "Tax Toolbox" at bounding box center [149, 295] width 164 height 24
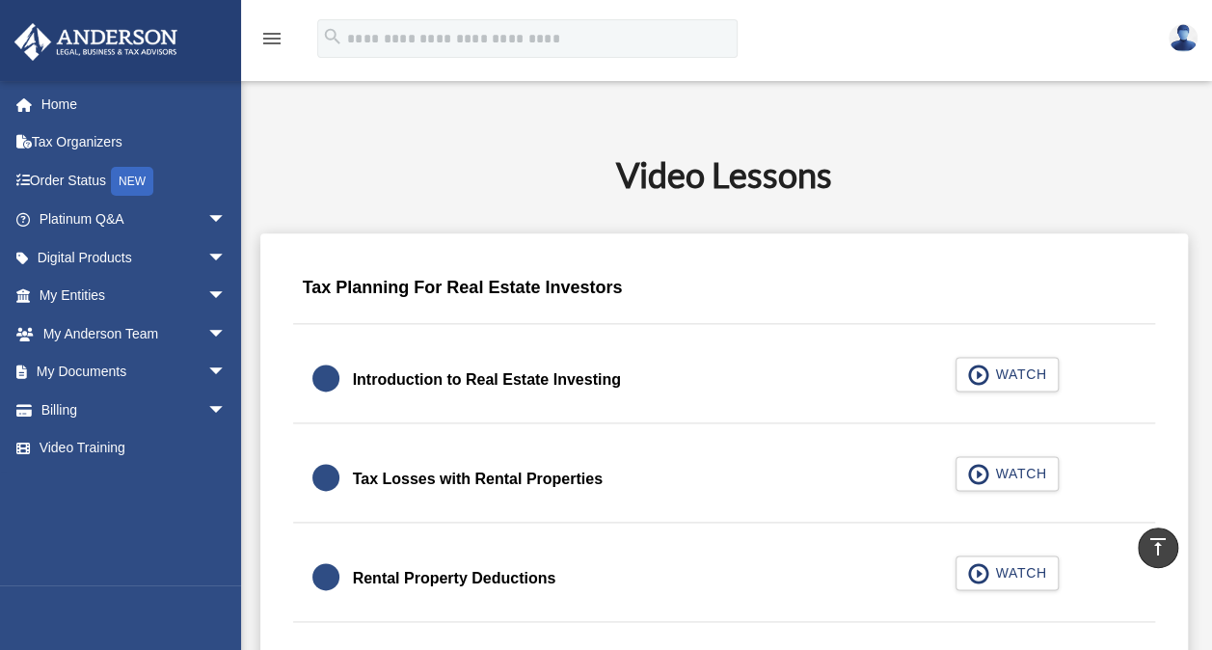
scroll to position [1016, 0]
